Goal: Complete application form: Complete application form

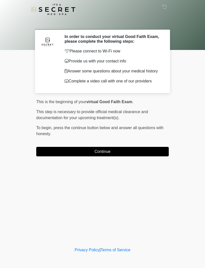
click at [124, 152] on button "Continue" at bounding box center [102, 152] width 133 height 10
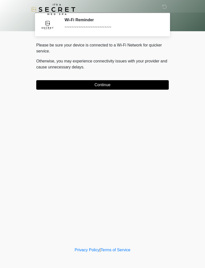
click at [124, 80] on button "Continue" at bounding box center [102, 85] width 133 height 10
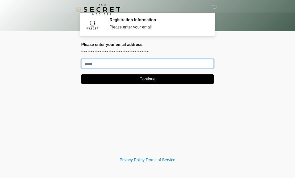
click at [204, 66] on input "Where should we email your treatment plan?" at bounding box center [147, 64] width 133 height 10
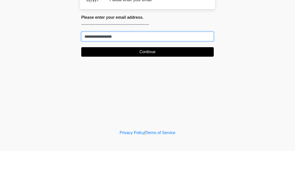
type input "**********"
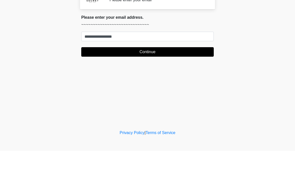
click at [188, 75] on button "Continue" at bounding box center [147, 80] width 133 height 10
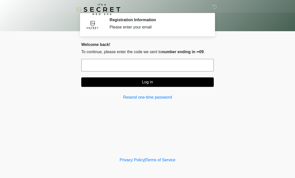
click at [196, 68] on input "text" at bounding box center [147, 65] width 133 height 13
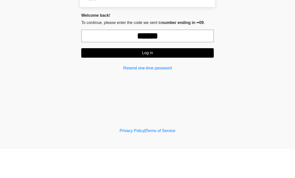
type input "******"
click at [188, 78] on button "Log in" at bounding box center [147, 83] width 133 height 10
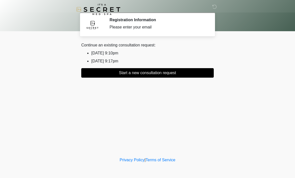
click at [182, 73] on button "Start a new consultation request" at bounding box center [147, 73] width 133 height 10
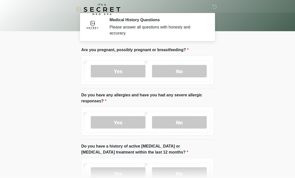
click at [186, 72] on label "No" at bounding box center [179, 71] width 55 height 13
click at [183, 126] on label "No" at bounding box center [179, 122] width 55 height 13
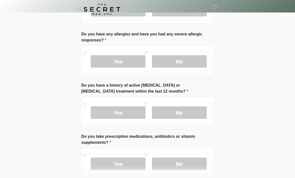
click at [190, 117] on label "No" at bounding box center [179, 113] width 55 height 13
click at [177, 162] on label "No" at bounding box center [179, 164] width 55 height 13
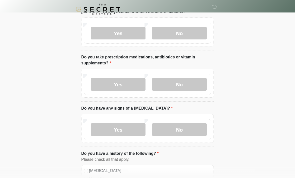
click at [189, 131] on label "No" at bounding box center [179, 130] width 55 height 13
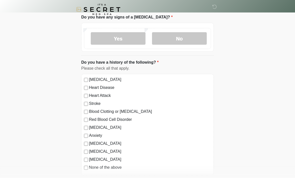
scroll to position [284, 0]
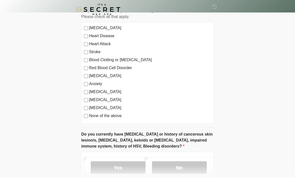
click at [114, 115] on label "None of the above" at bounding box center [150, 116] width 122 height 6
click at [183, 166] on label "No" at bounding box center [179, 168] width 55 height 13
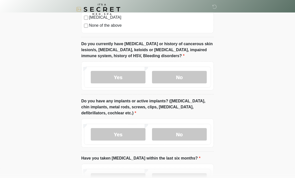
scroll to position [374, 0]
click at [193, 130] on label "No" at bounding box center [179, 134] width 55 height 13
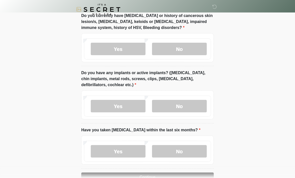
scroll to position [416, 0]
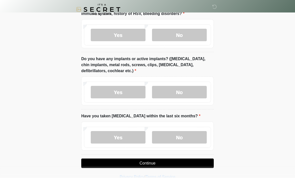
click at [186, 138] on label "No" at bounding box center [179, 137] width 55 height 13
click at [181, 162] on button "Continue" at bounding box center [147, 164] width 133 height 10
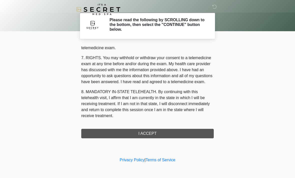
scroll to position [212, 0]
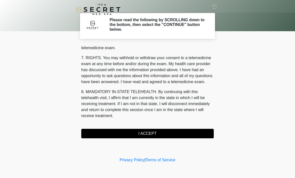
click at [163, 134] on button "I ACCEPT" at bounding box center [147, 134] width 133 height 10
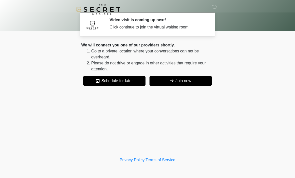
click at [192, 80] on button "Join now" at bounding box center [181, 81] width 62 height 10
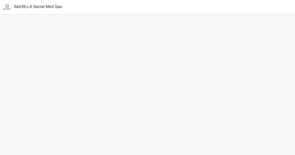
scroll to position [2, 0]
